Goal: Information Seeking & Learning: Learn about a topic

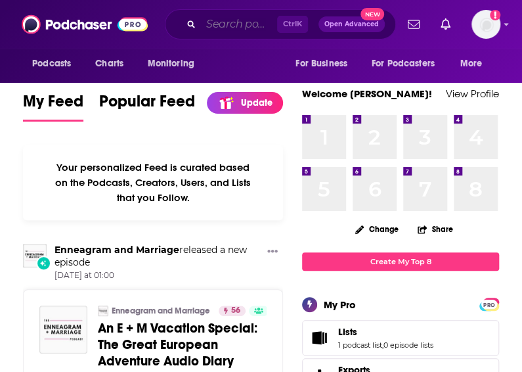
click at [225, 28] on input "Search podcasts, credits, & more..." at bounding box center [239, 24] width 76 height 21
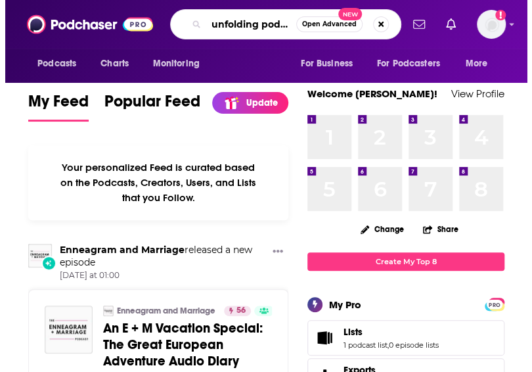
scroll to position [0, 9]
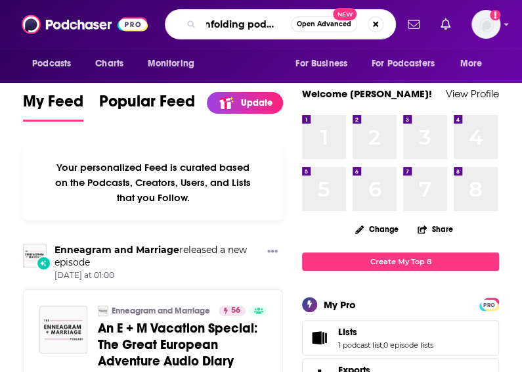
type input "unfolding podcast"
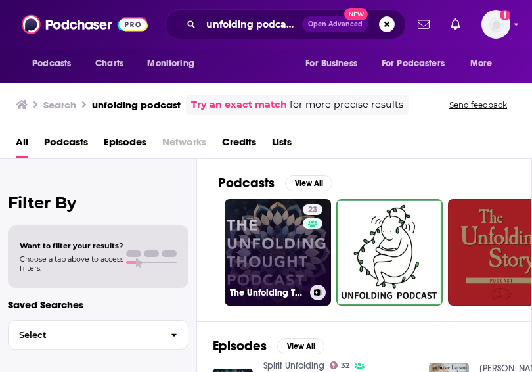
click at [298, 251] on link "23 The Unfolding Thought Podcast" at bounding box center [278, 252] width 106 height 106
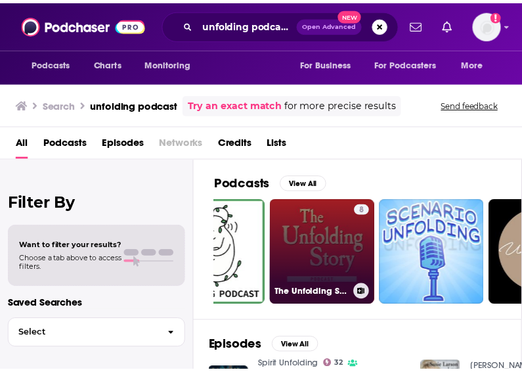
scroll to position [0, 167]
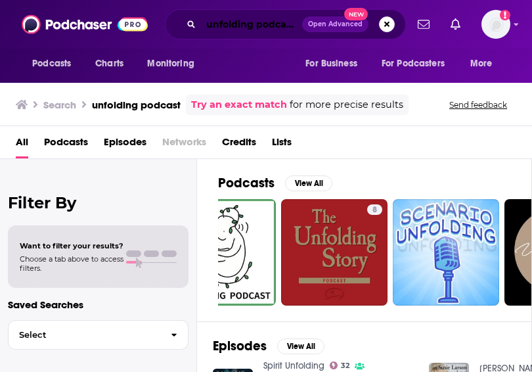
click at [252, 28] on input "unfolding podcast" at bounding box center [251, 24] width 101 height 21
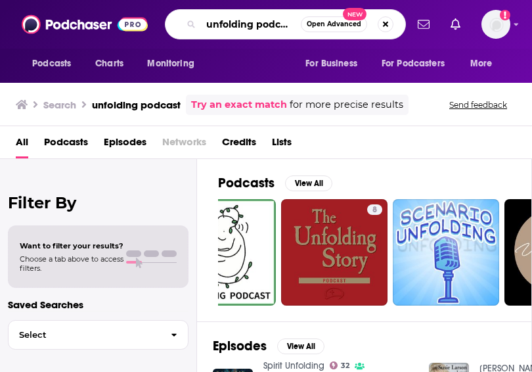
click at [252, 28] on input "unfolding podcast" at bounding box center [251, 24] width 100 height 21
type input "the unfolding"
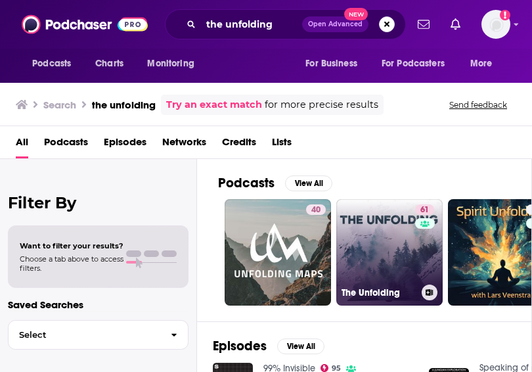
click at [381, 259] on link "61 The Unfolding" at bounding box center [389, 252] width 106 height 106
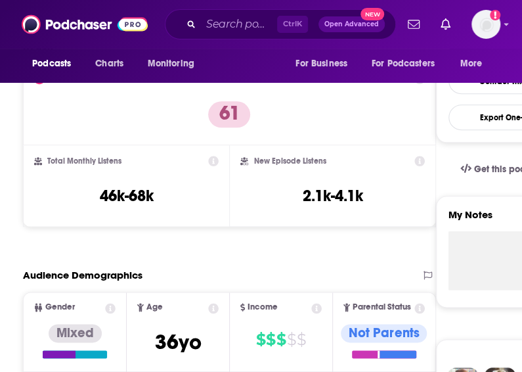
scroll to position [327, 0]
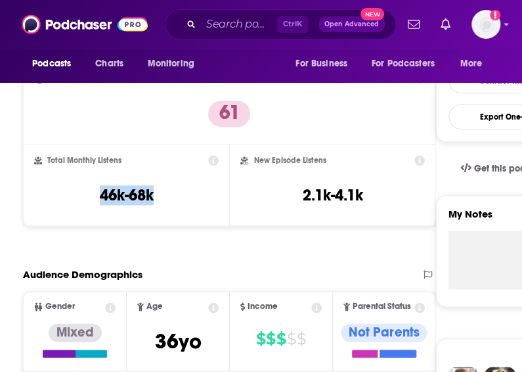
drag, startPoint x: 155, startPoint y: 201, endPoint x: 75, endPoint y: 202, distance: 80.1
click at [75, 202] on div "Total Monthly Listens 46k-68k" at bounding box center [126, 185] width 185 height 60
copy h3 "46k-68k"
click at [214, 28] on input "Search podcasts, credits, & more..." at bounding box center [239, 24] width 76 height 21
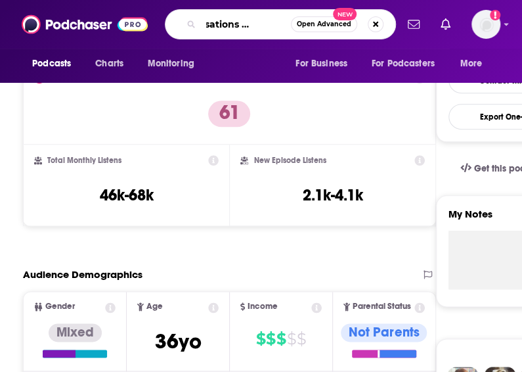
scroll to position [0, 47]
type input "conversations adam we er"
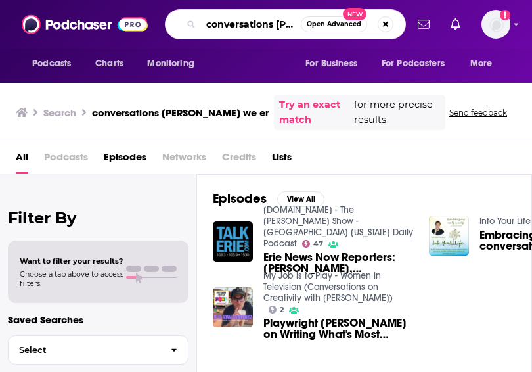
click at [288, 28] on input "conversations adam we er" at bounding box center [251, 24] width 100 height 21
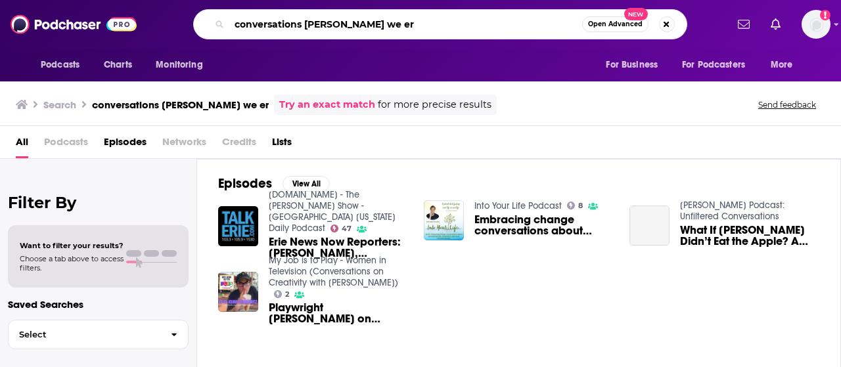
click at [352, 23] on input "conversations adam we er" at bounding box center [405, 24] width 353 height 21
type input "conversations [PERSON_NAME]"
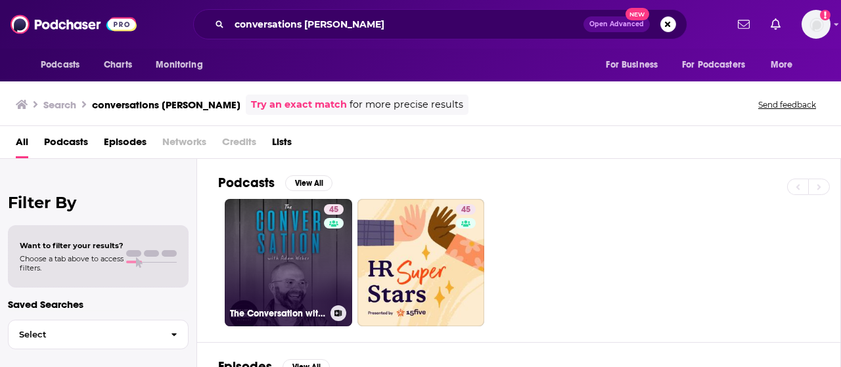
click at [298, 256] on link "45 The Conversation with Adam Weber" at bounding box center [288, 262] width 127 height 127
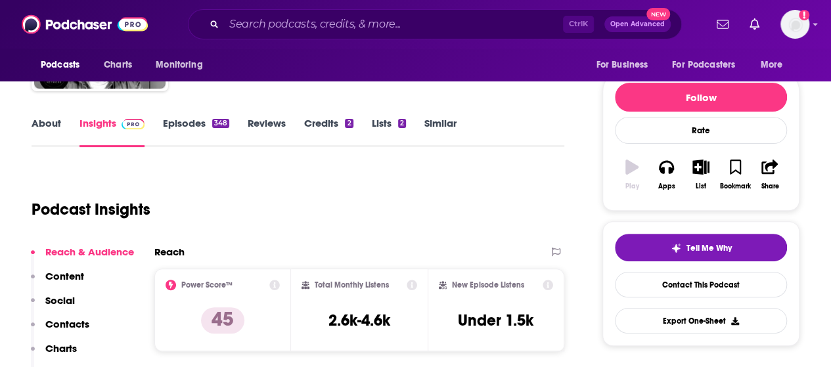
scroll to position [154, 0]
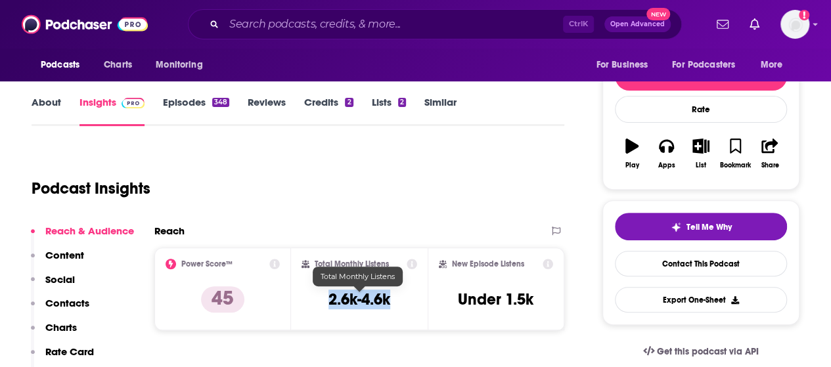
drag, startPoint x: 397, startPoint y: 305, endPoint x: 326, endPoint y: 298, distance: 71.4
click at [326, 298] on div "Total Monthly Listens 2.6k-4.6k" at bounding box center [360, 289] width 116 height 60
copy h3 "2.6k-4.6k"
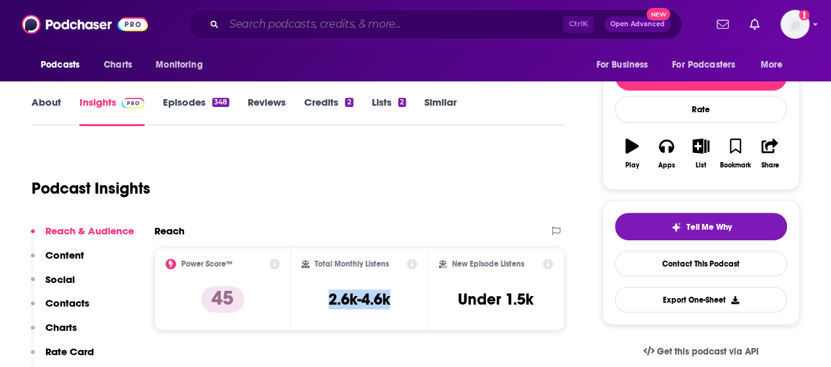
click at [432, 31] on input "Search podcasts, credits, & more..." at bounding box center [393, 24] width 339 height 21
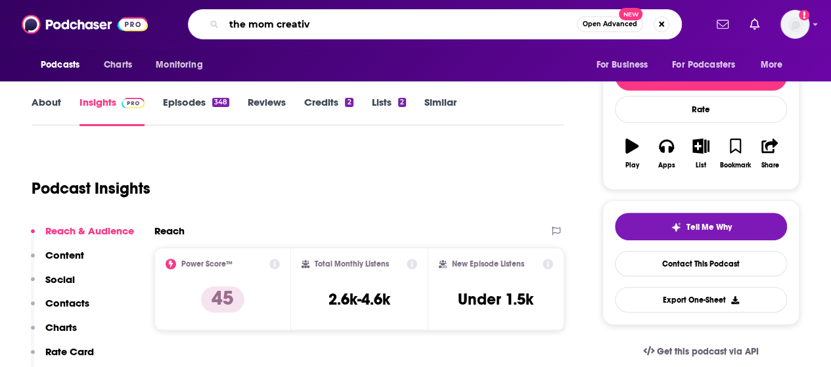
type input "the mom creative"
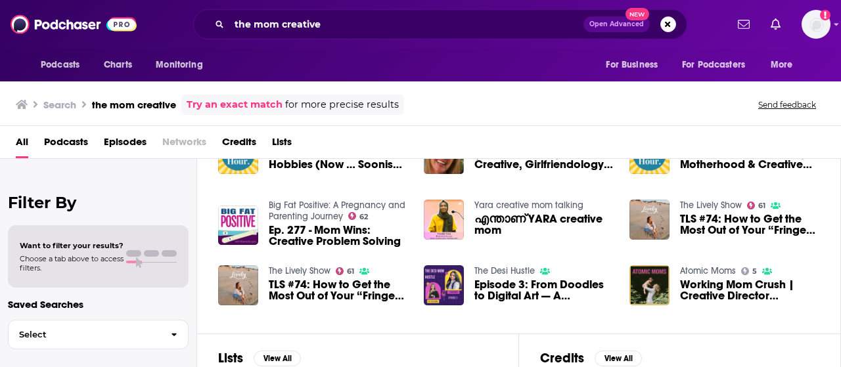
scroll to position [247, 0]
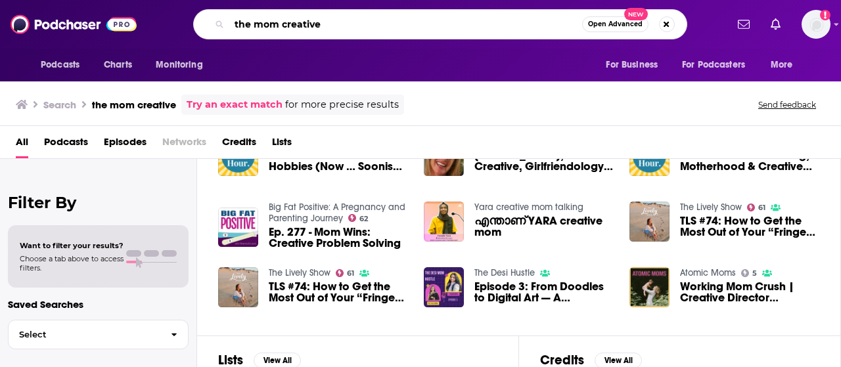
click at [405, 28] on input "the mom creative" at bounding box center [405, 24] width 353 height 21
drag, startPoint x: 405, startPoint y: 28, endPoint x: 124, endPoint y: 9, distance: 281.8
click at [124, 9] on div "Podcasts Charts Monitoring the mom creative Open Advanced New For Business For …" at bounding box center [420, 24] width 841 height 49
type input "[PERSON_NAME]"
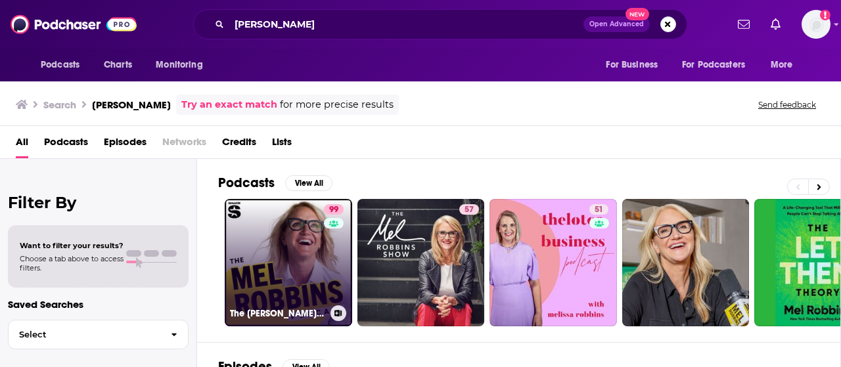
click at [284, 253] on link "99 The Mel Robbins Podcast" at bounding box center [288, 262] width 127 height 127
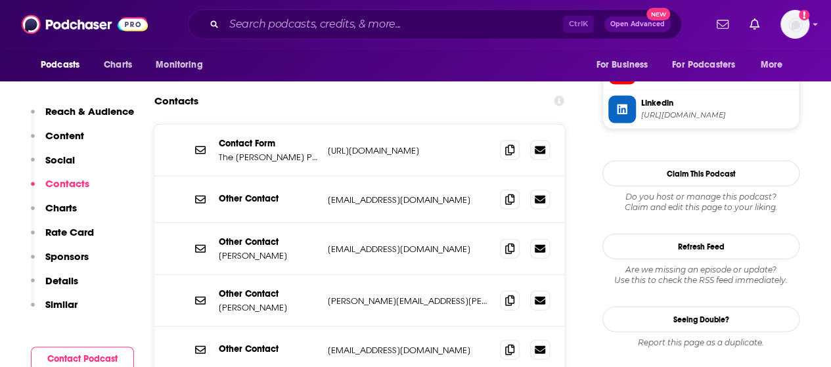
scroll to position [1387, 0]
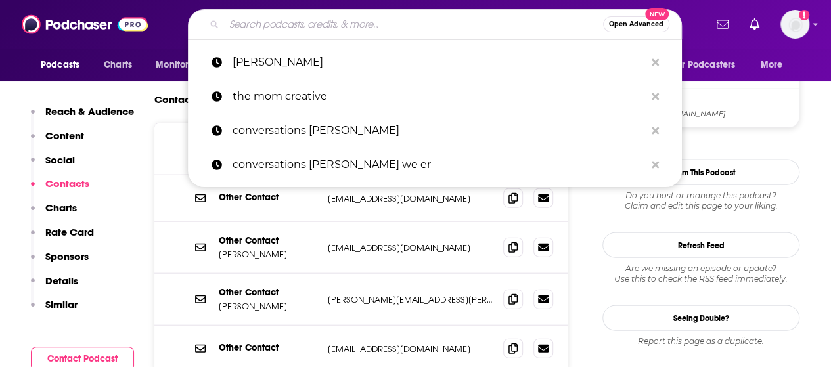
click at [397, 32] on input "Search podcasts, credits, & more..." at bounding box center [413, 24] width 379 height 21
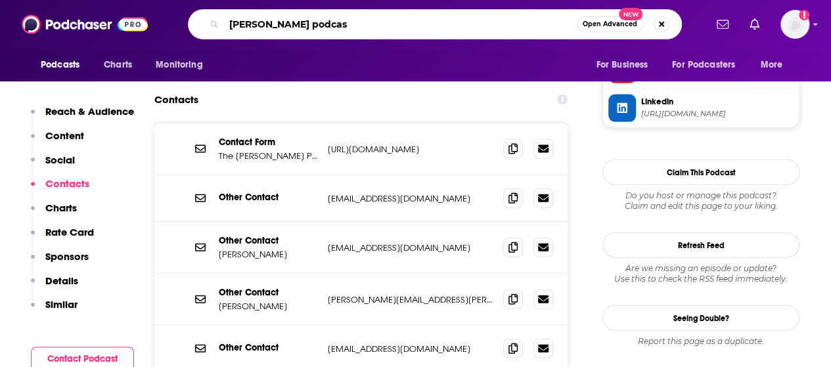
type input "[PERSON_NAME] podcast"
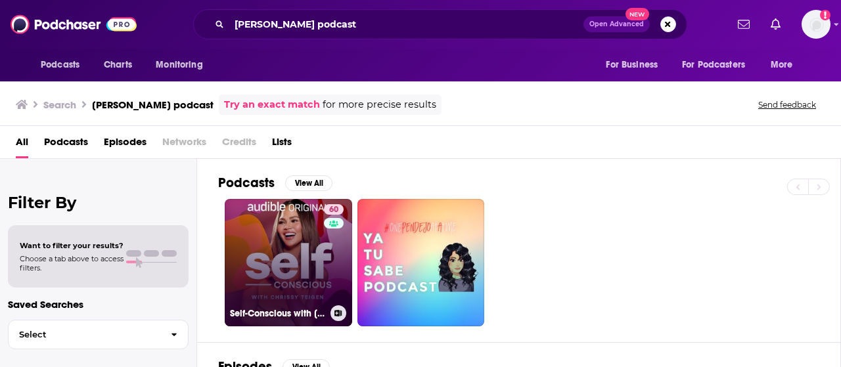
click at [314, 267] on link "60 Self-Conscious with Chrissy Teigen" at bounding box center [288, 262] width 127 height 127
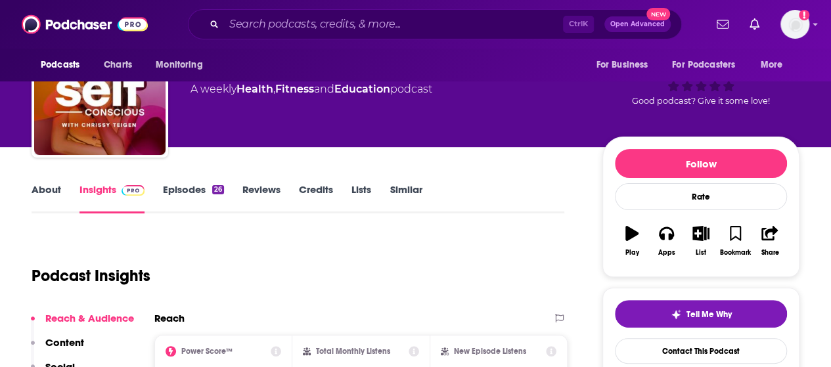
scroll to position [66, 0]
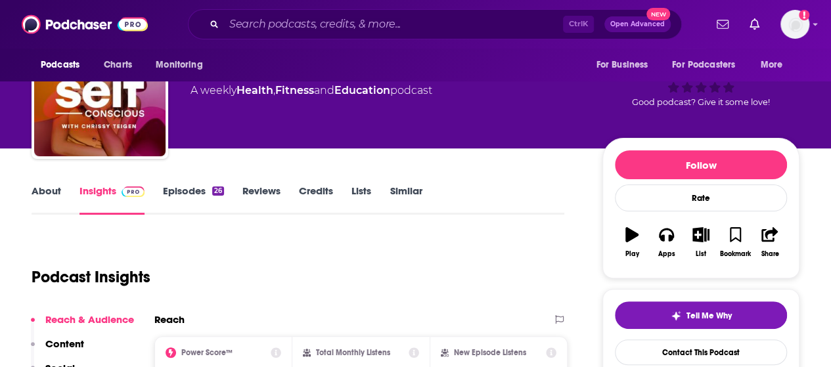
click at [194, 190] on link "Episodes 26" at bounding box center [193, 200] width 61 height 30
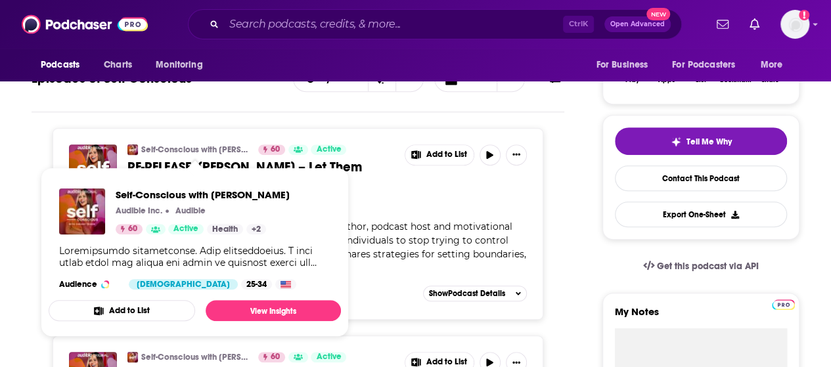
scroll to position [240, 0]
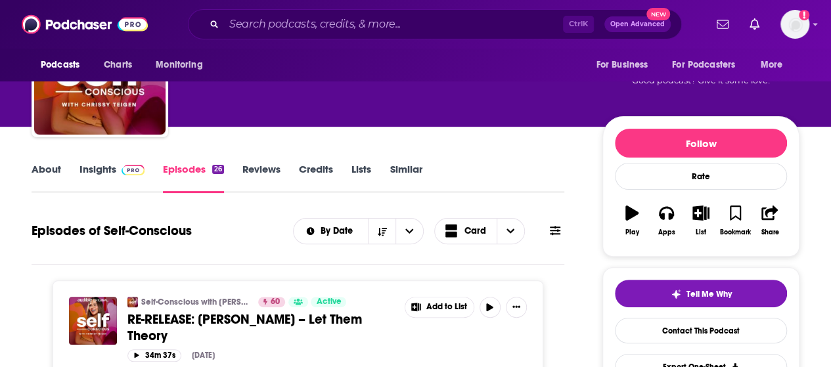
scroll to position [84, 0]
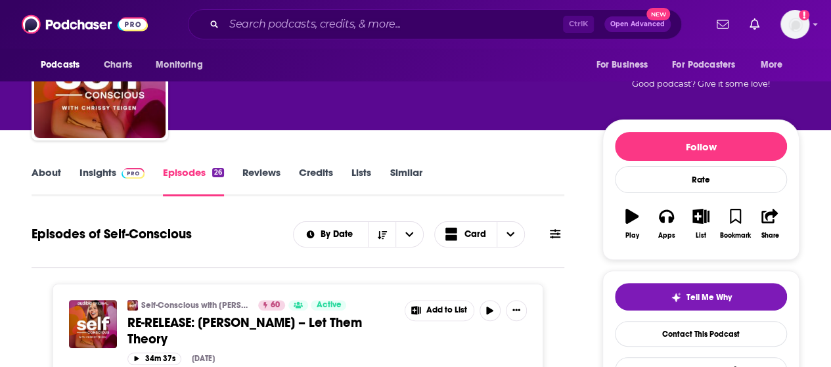
click at [108, 171] on link "Insights" at bounding box center [111, 181] width 65 height 30
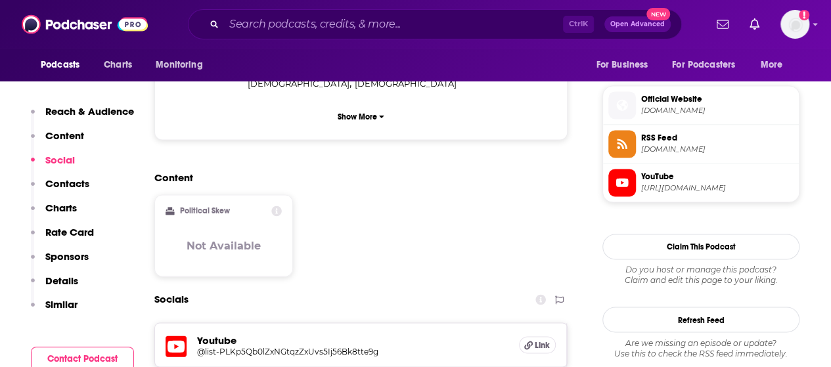
scroll to position [923, 0]
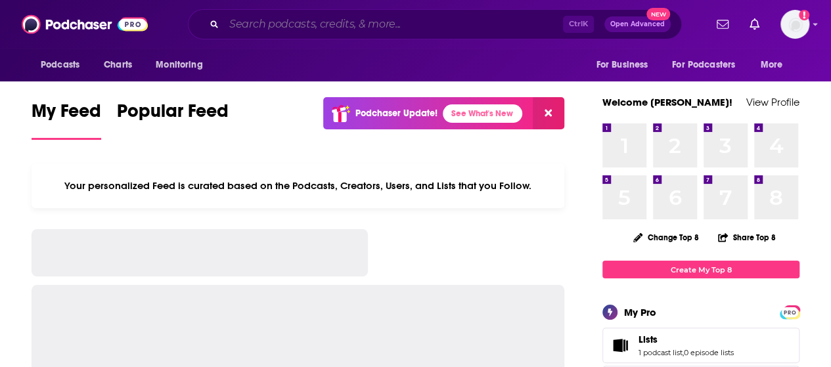
click at [409, 28] on input "Search podcasts, credits, & more..." at bounding box center [393, 24] width 339 height 21
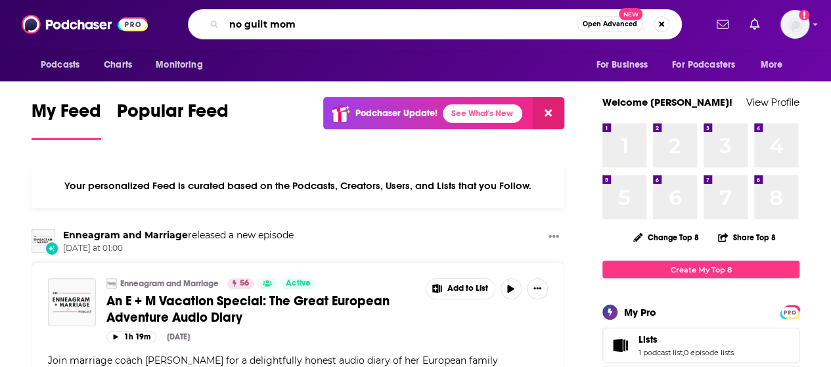
type input "no guilt mom"
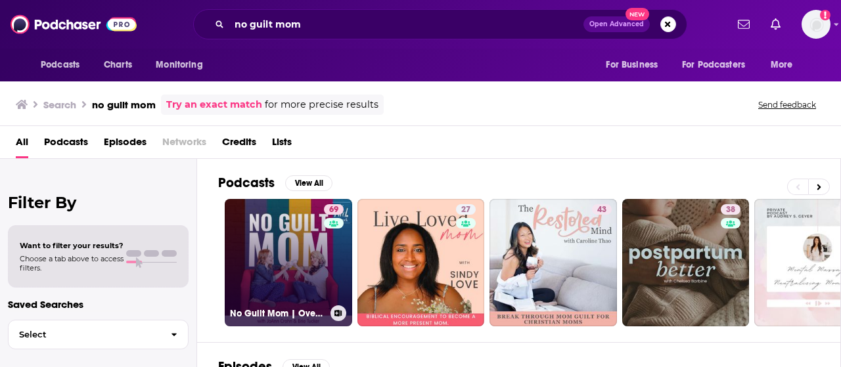
click at [276, 241] on link "69 No Guilt Mom | Overcoming Mom Guilt, Parenting Tips, & Self Care for Moms" at bounding box center [288, 262] width 127 height 127
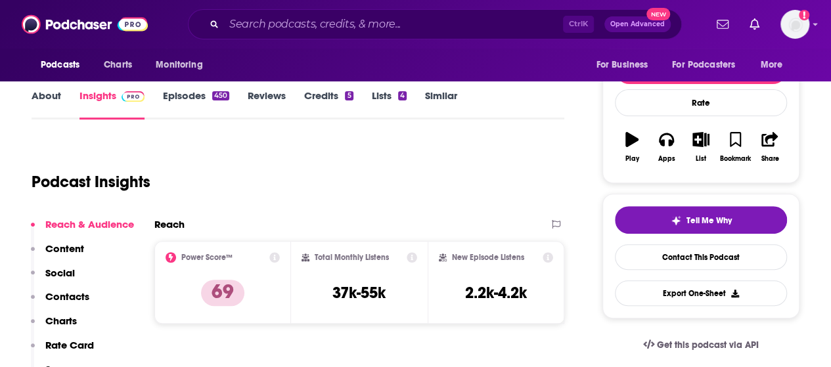
scroll to position [162, 0]
